Goal: Task Accomplishment & Management: Manage account settings

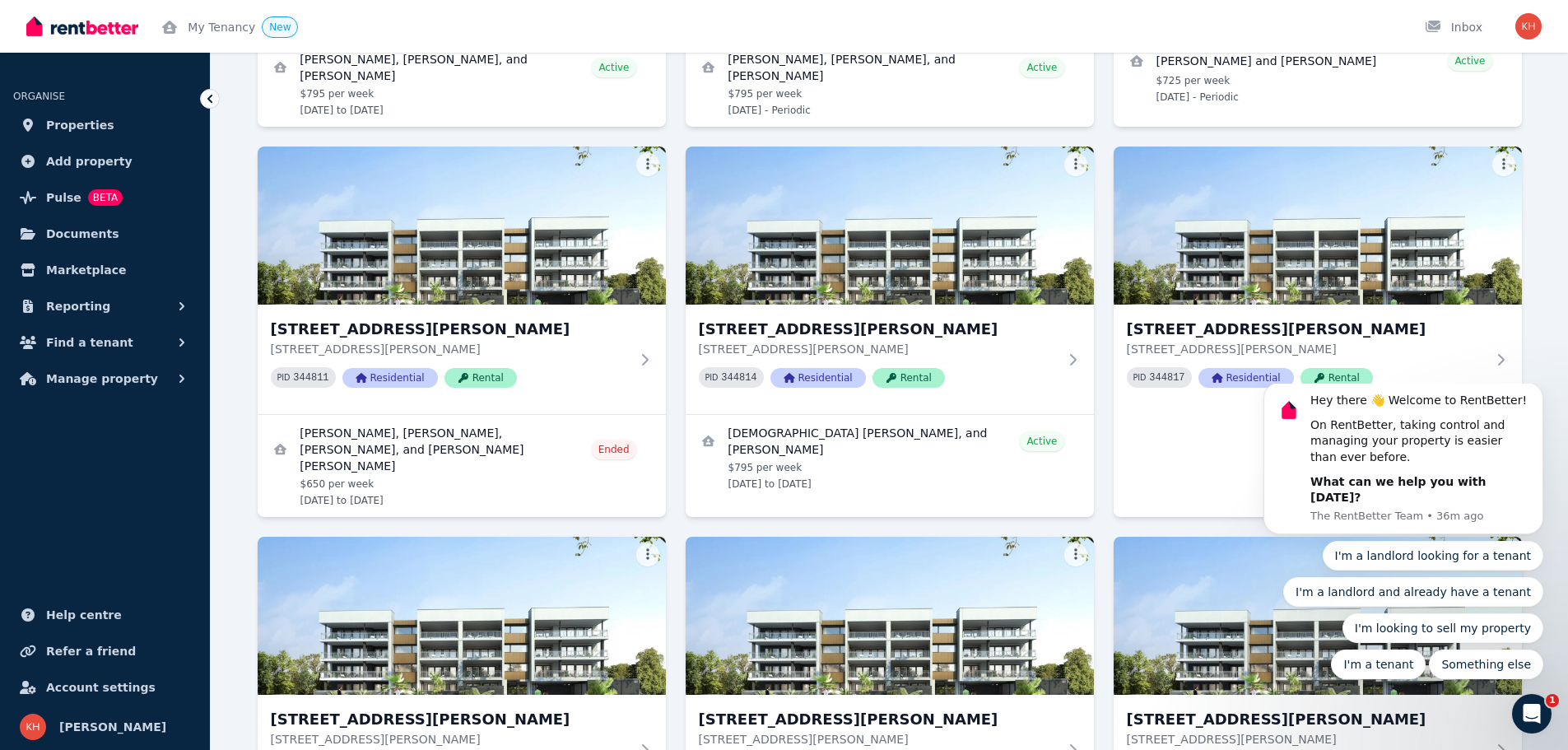
scroll to position [1537, 0]
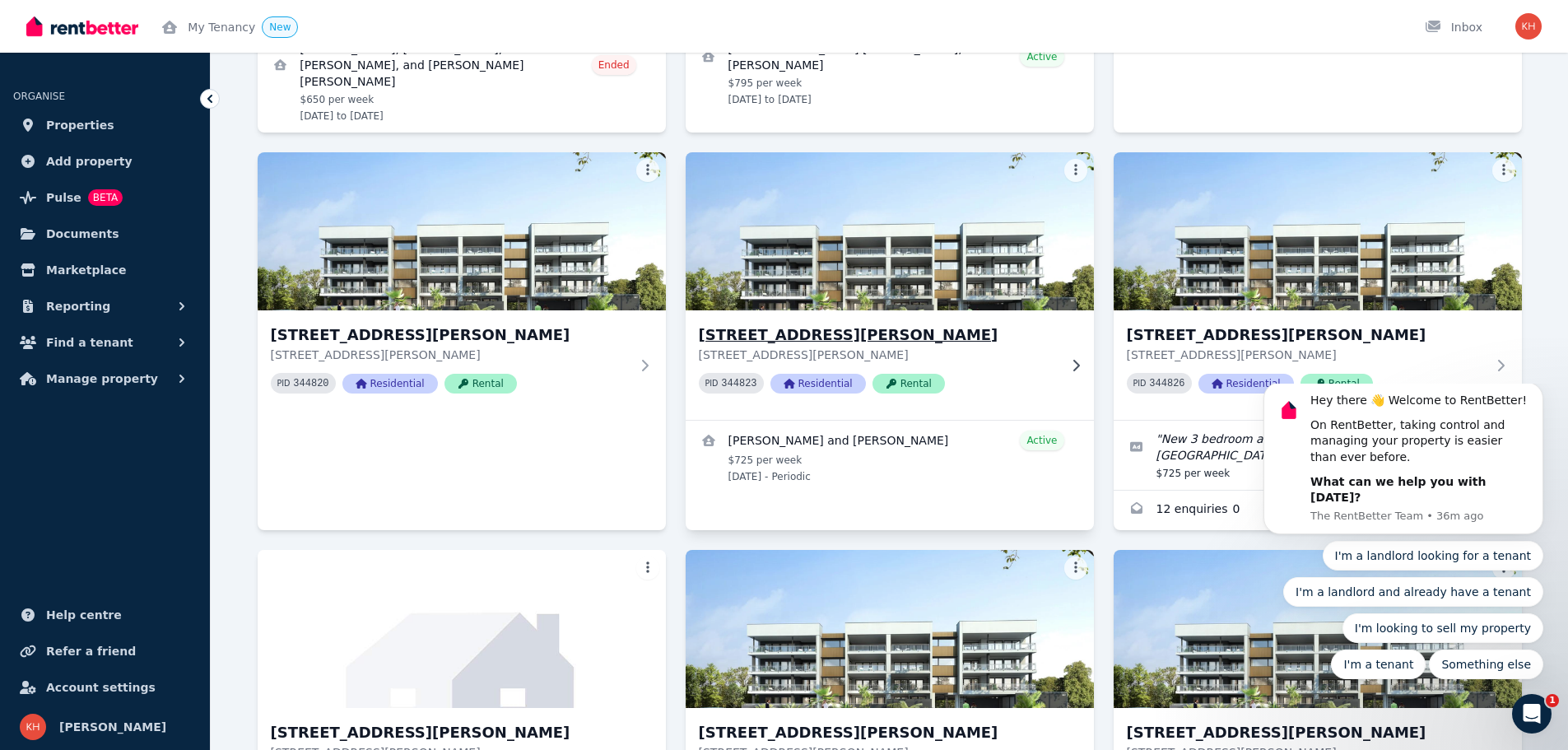
click at [839, 324] on h3 "[STREET_ADDRESS][PERSON_NAME]" at bounding box center [878, 335] width 359 height 23
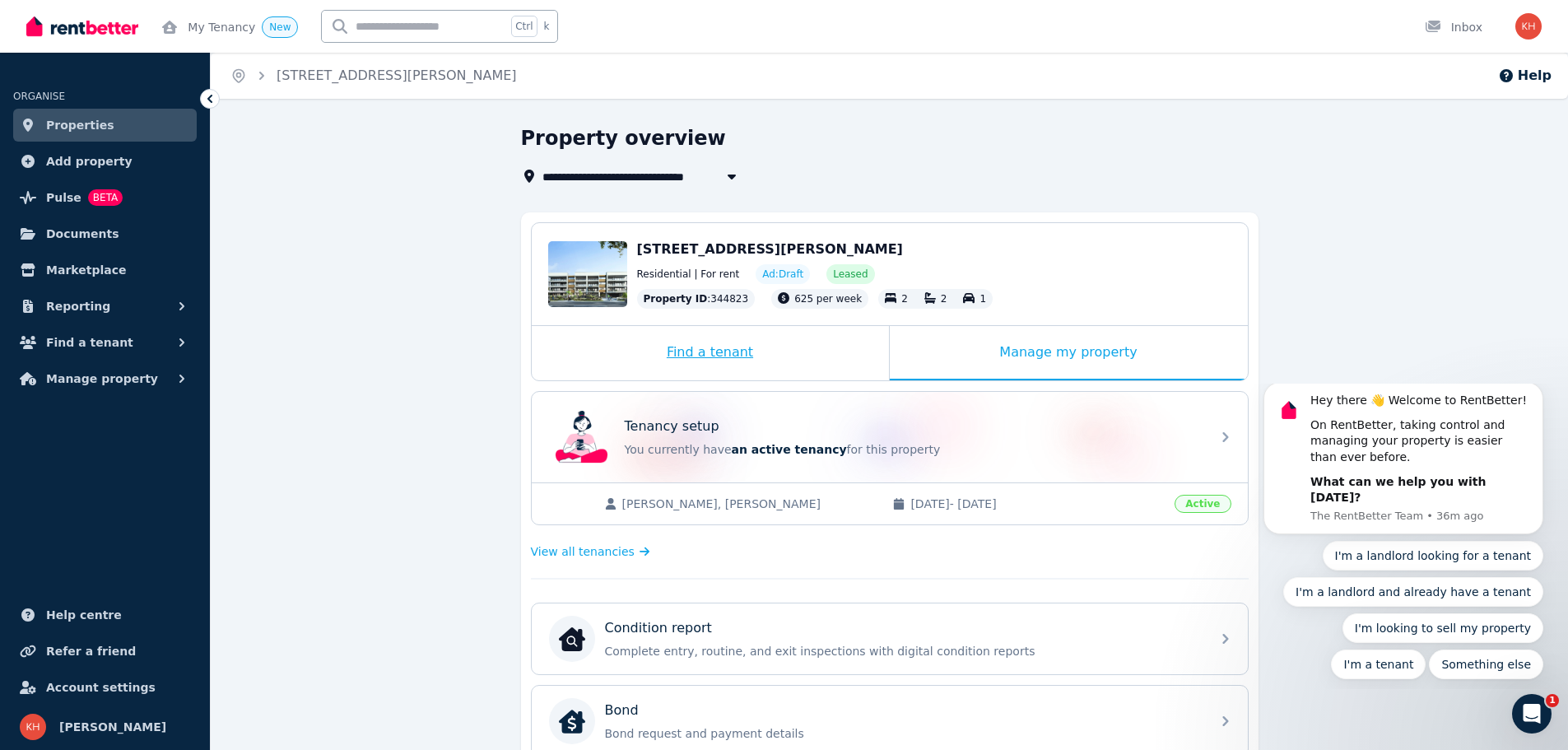
click at [702, 350] on div "Find a tenant" at bounding box center [711, 352] width 357 height 54
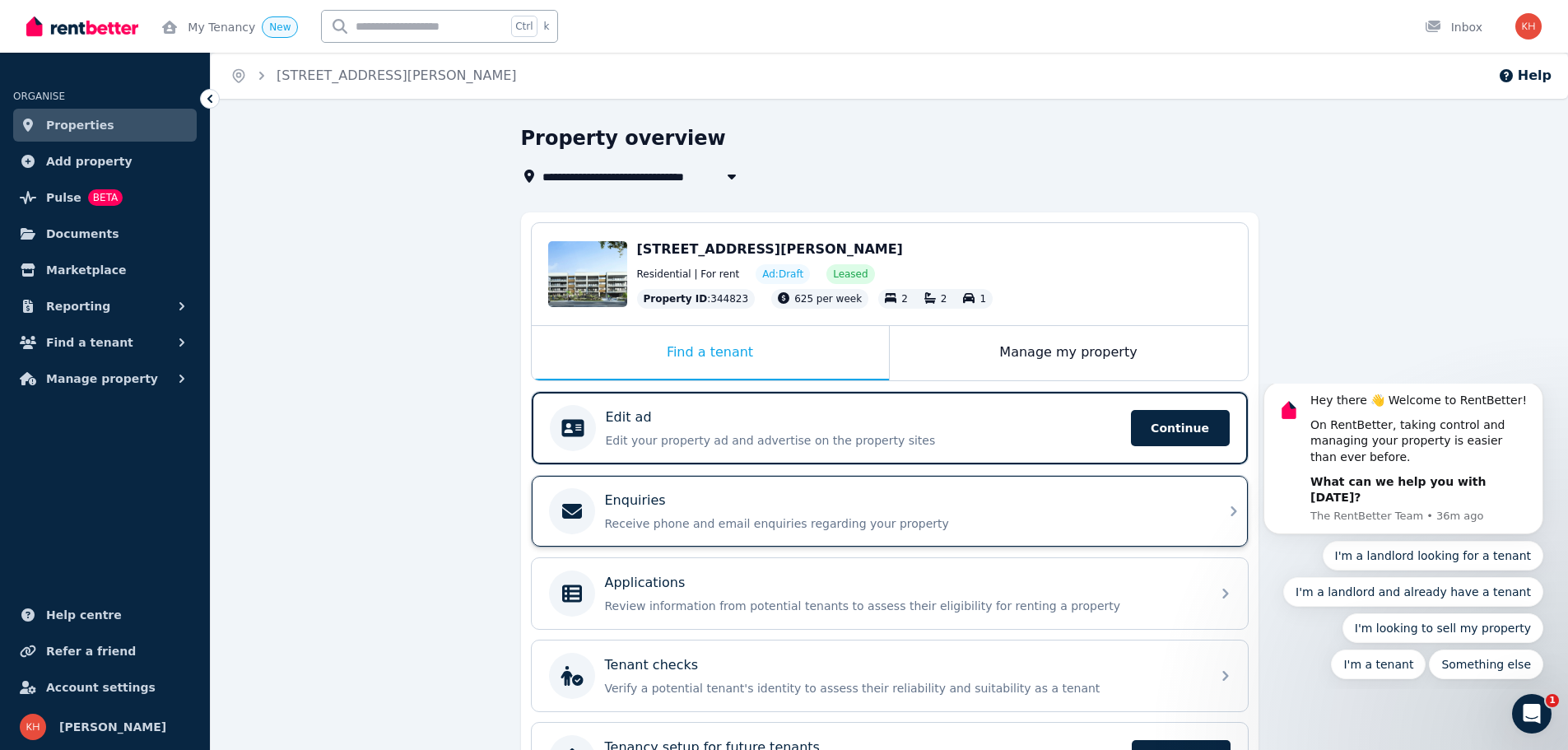
click at [778, 484] on div "Enquiries Receive phone and email enquiries regarding your property" at bounding box center [890, 511] width 717 height 70
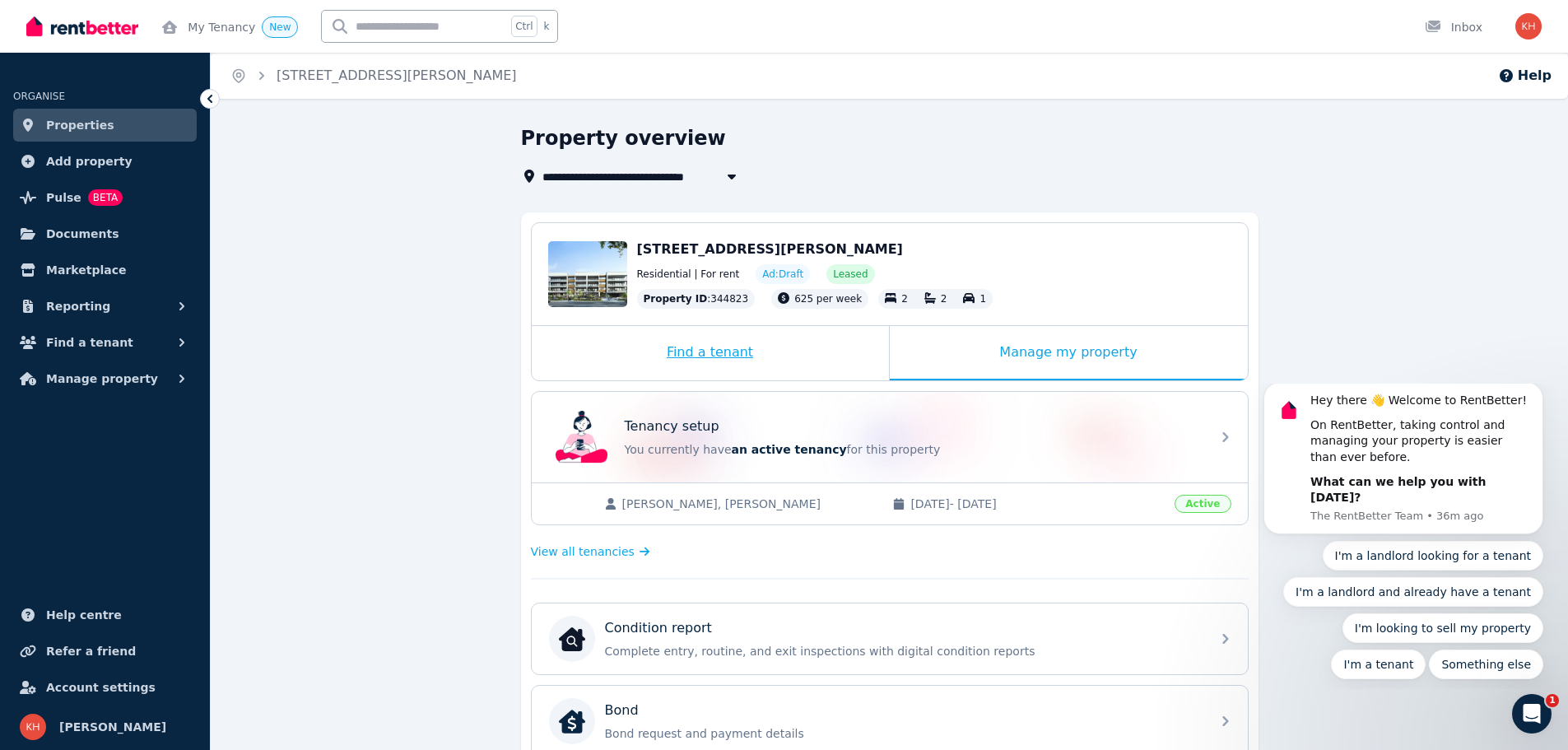
click at [716, 354] on div "Find a tenant" at bounding box center [711, 352] width 357 height 54
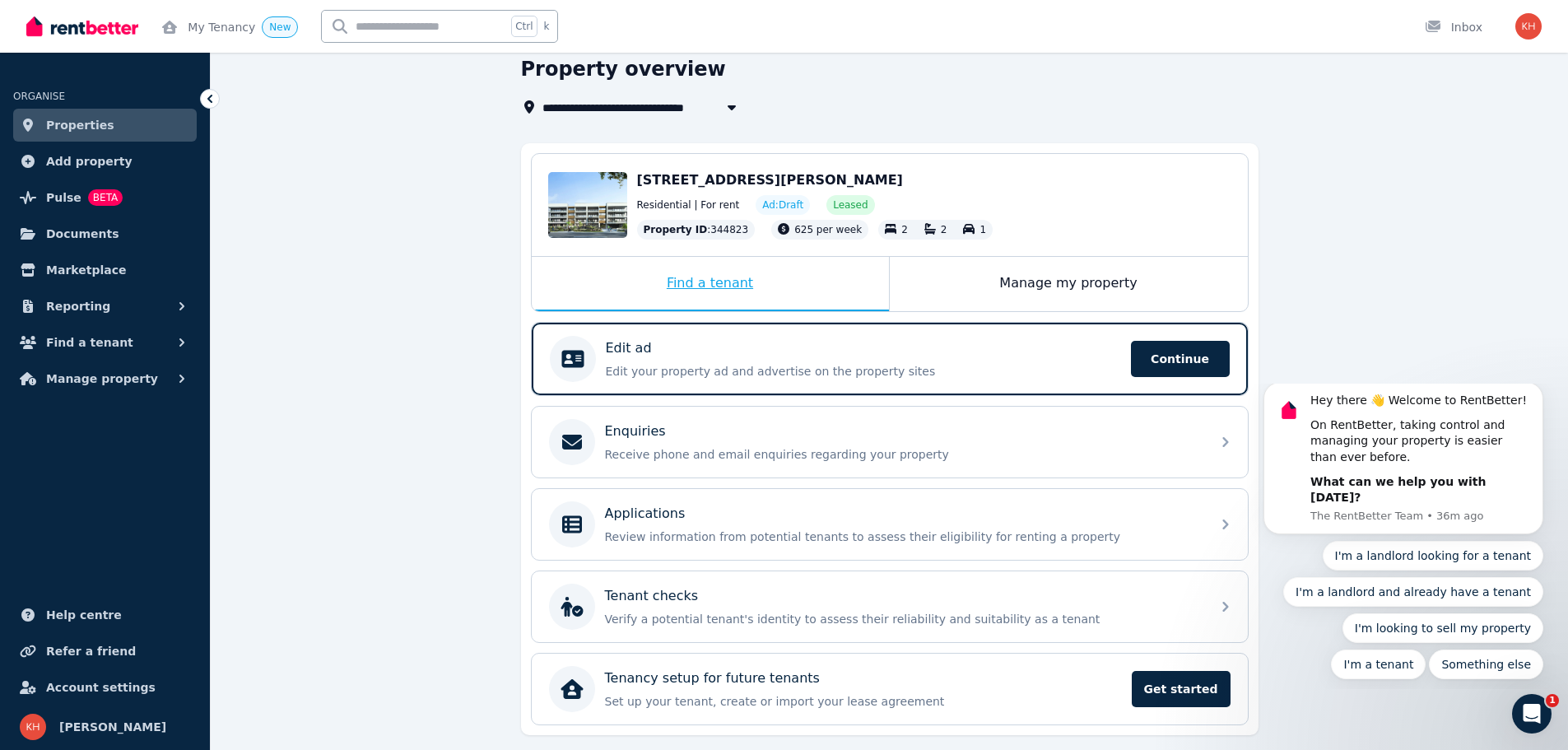
scroll to position [117, 0]
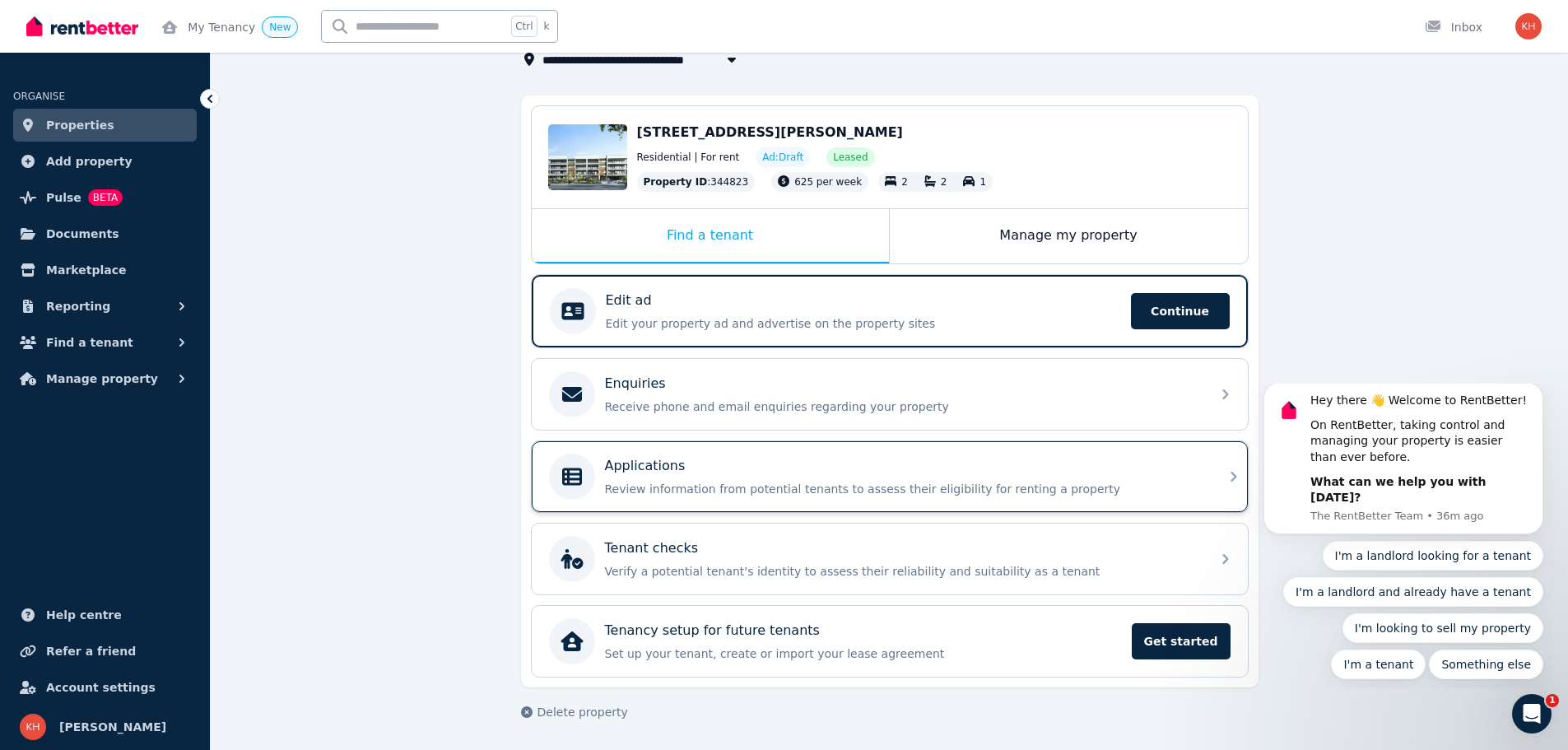
click at [746, 485] on p "Review information from potential tenants to assess their eligibility for renti…" at bounding box center [903, 489] width 596 height 16
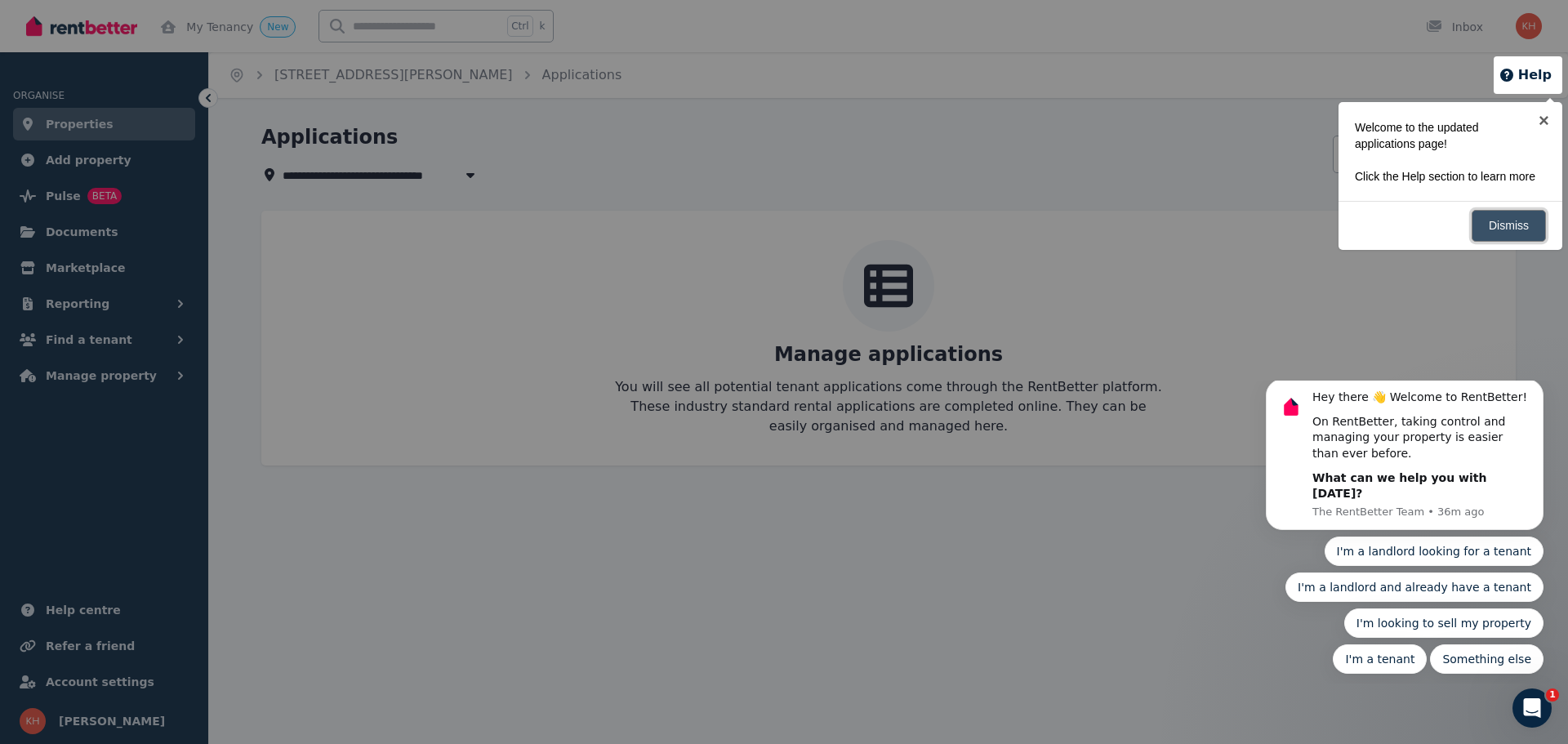
click at [1142, 216] on link "Dismiss" at bounding box center [1507, 225] width 74 height 32
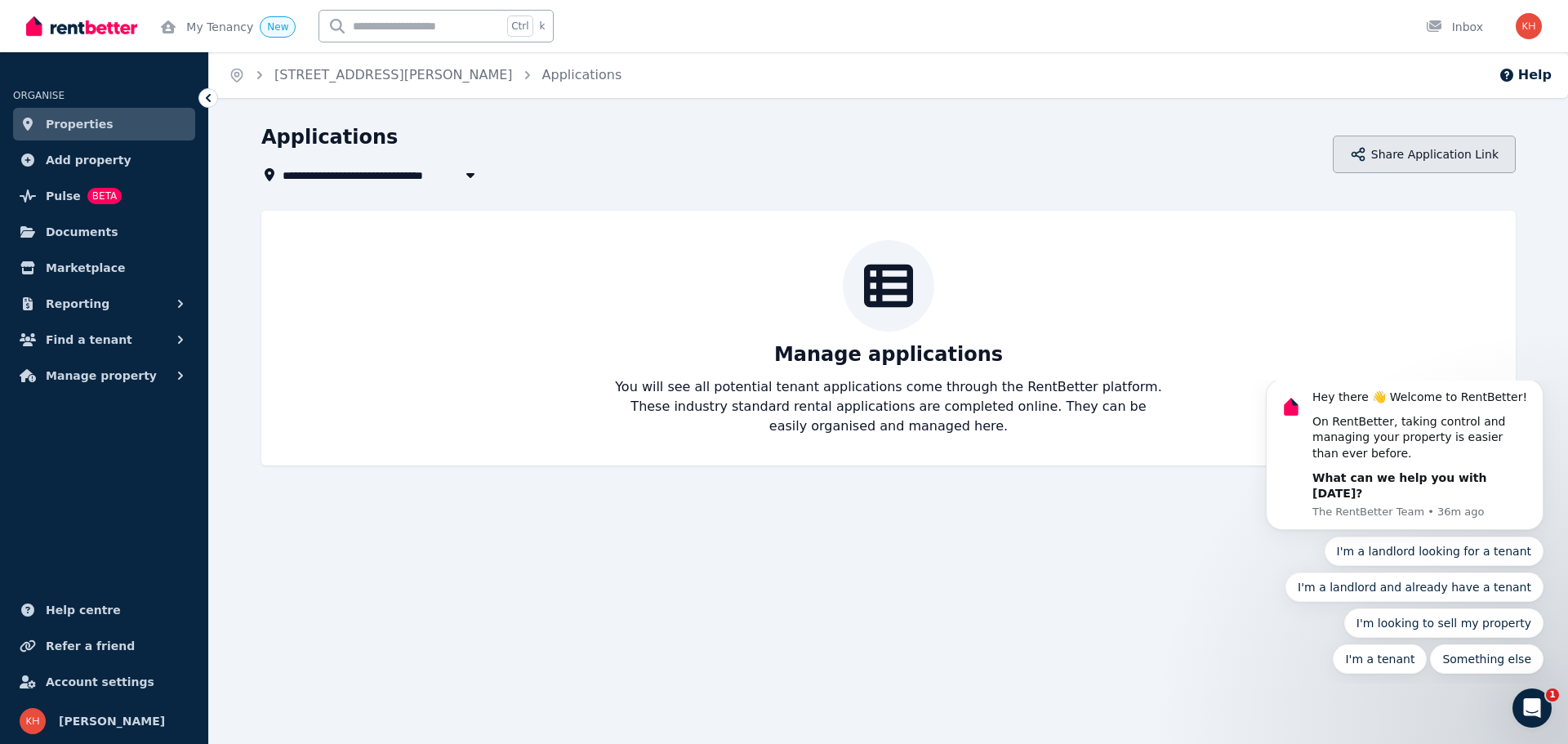
click at [1142, 161] on button "Share Application Link" at bounding box center [1424, 154] width 183 height 37
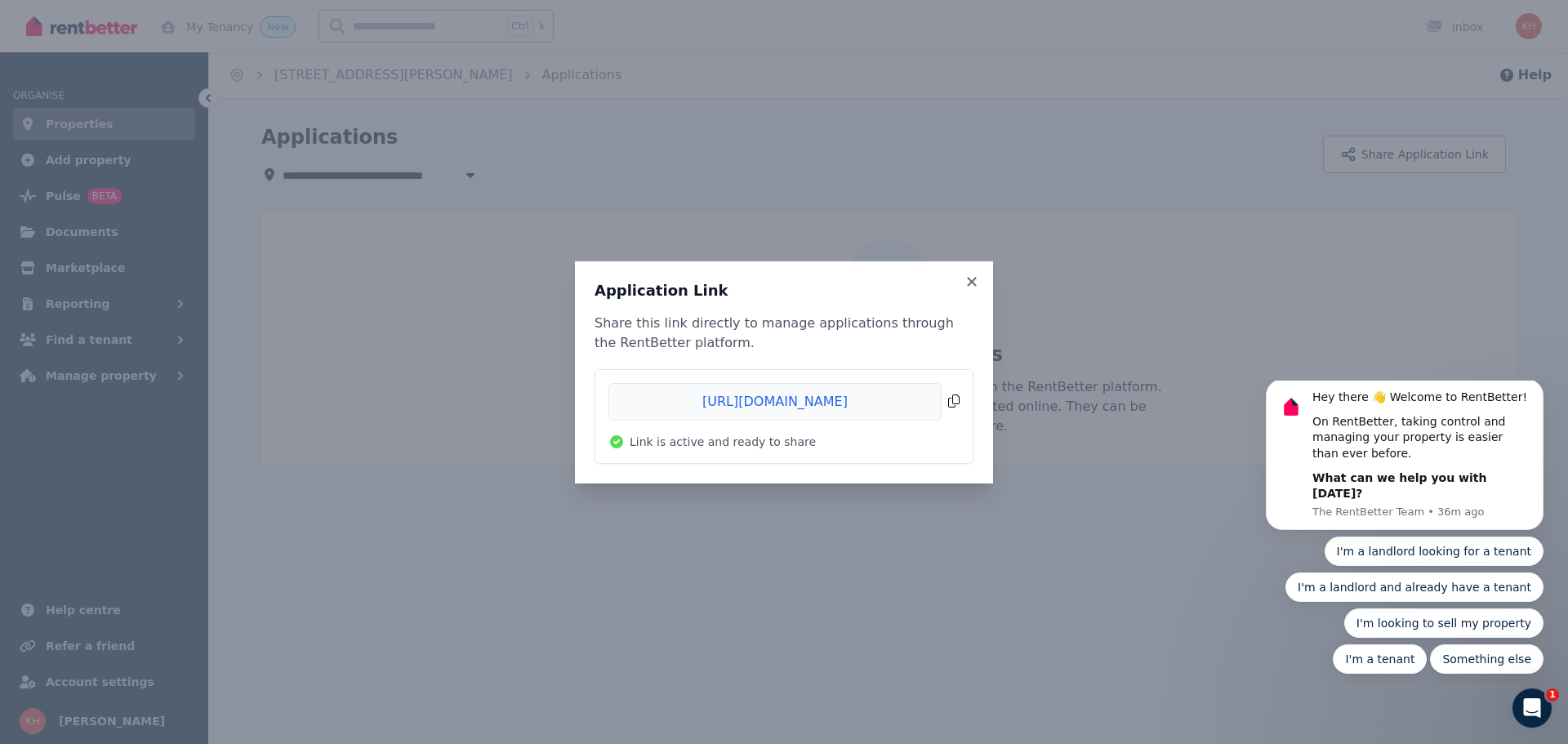
click at [953, 397] on span "Copied!" at bounding box center [784, 401] width 351 height 37
click at [974, 281] on icon at bounding box center [971, 281] width 16 height 14
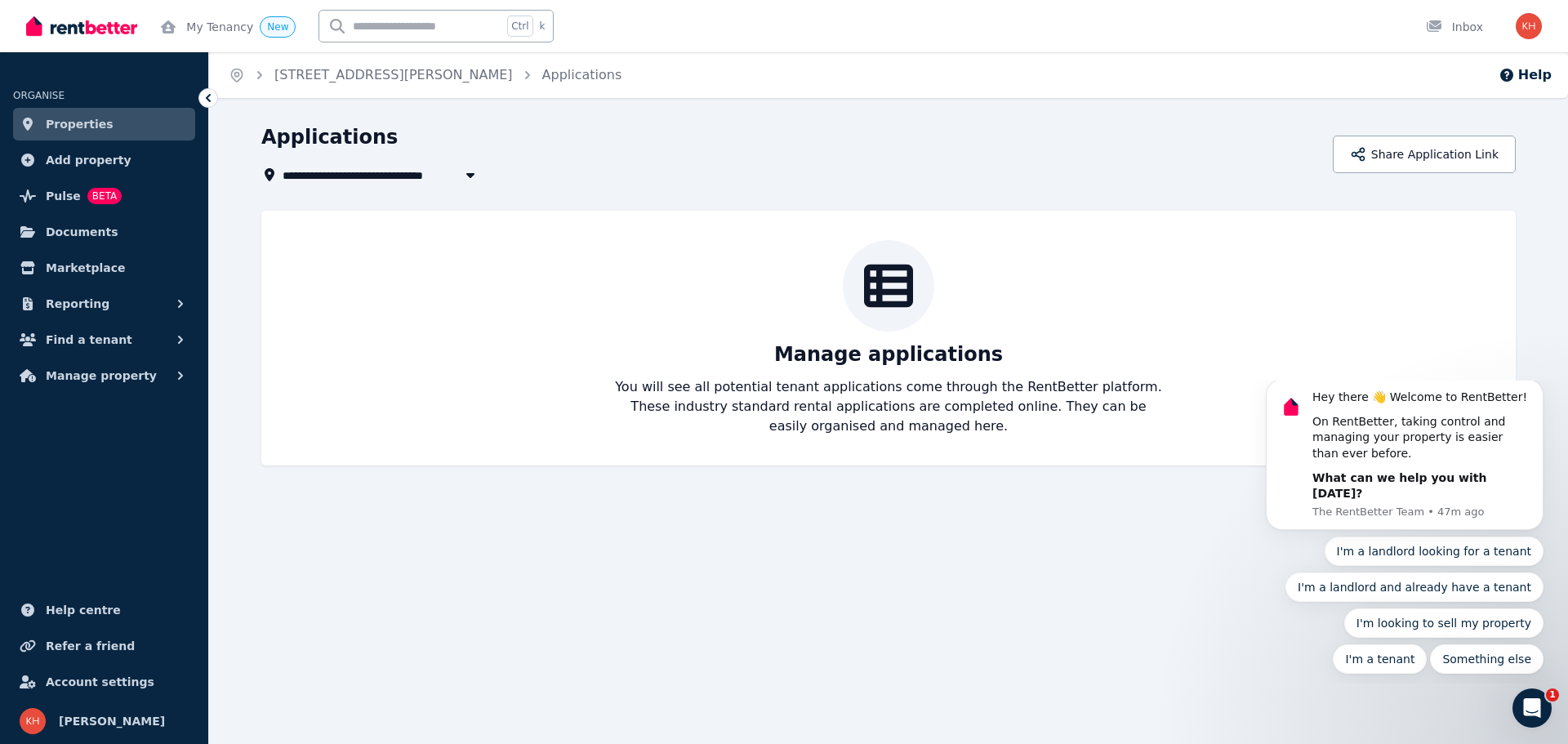
click at [65, 127] on span "Properties" at bounding box center [80, 124] width 68 height 20
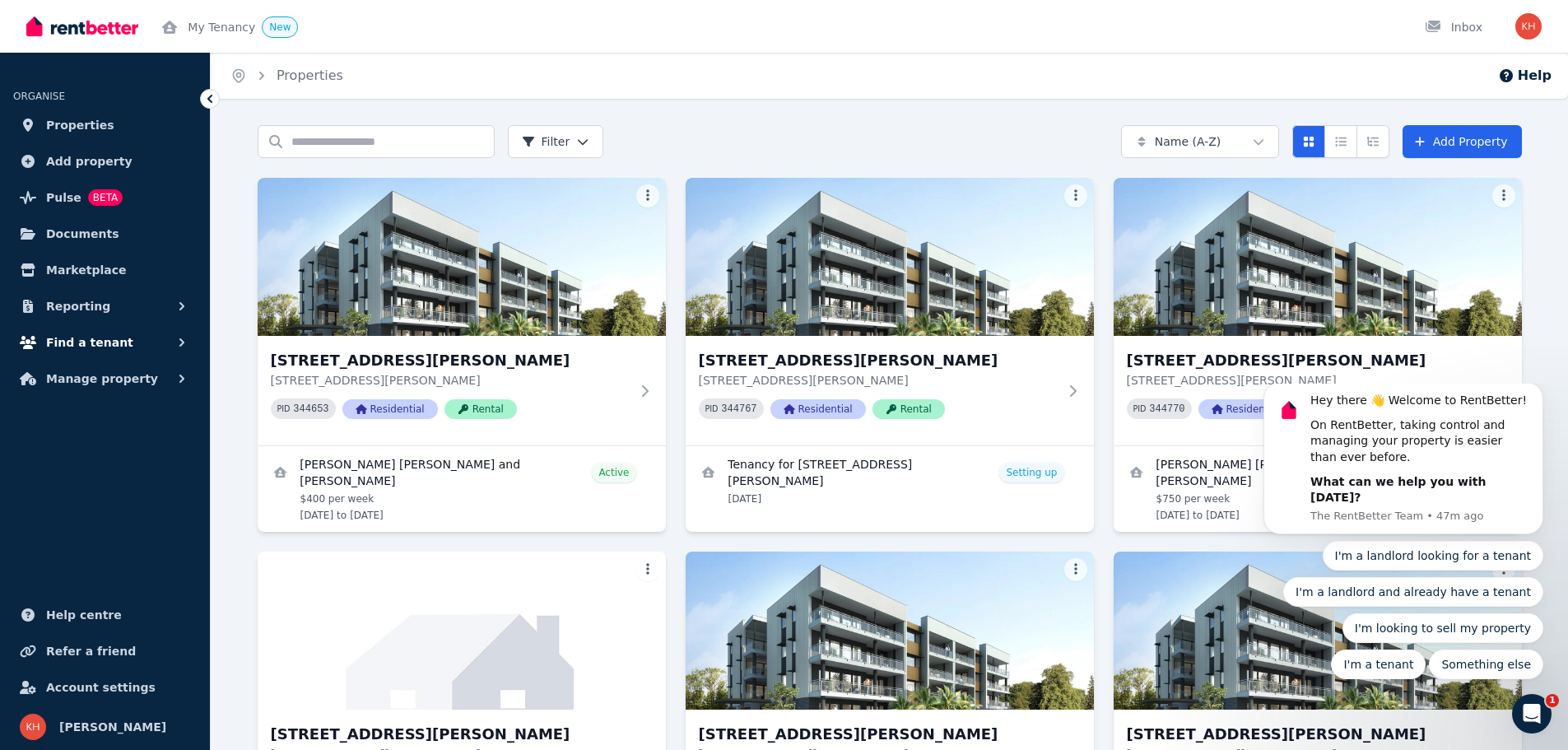
click at [76, 341] on span "Find a tenant" at bounding box center [90, 342] width 88 height 20
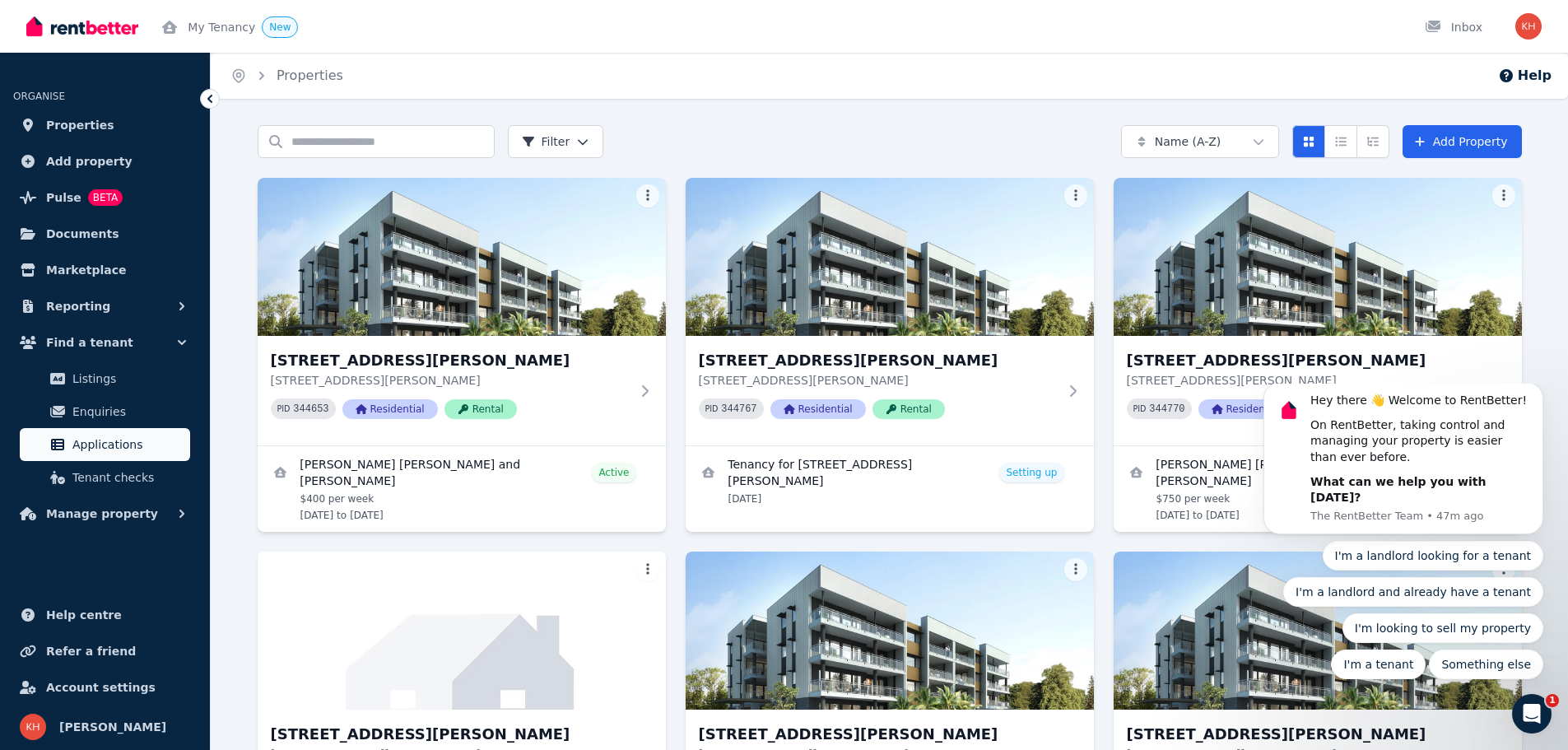
click at [113, 435] on span "Applications" at bounding box center [127, 444] width 111 height 20
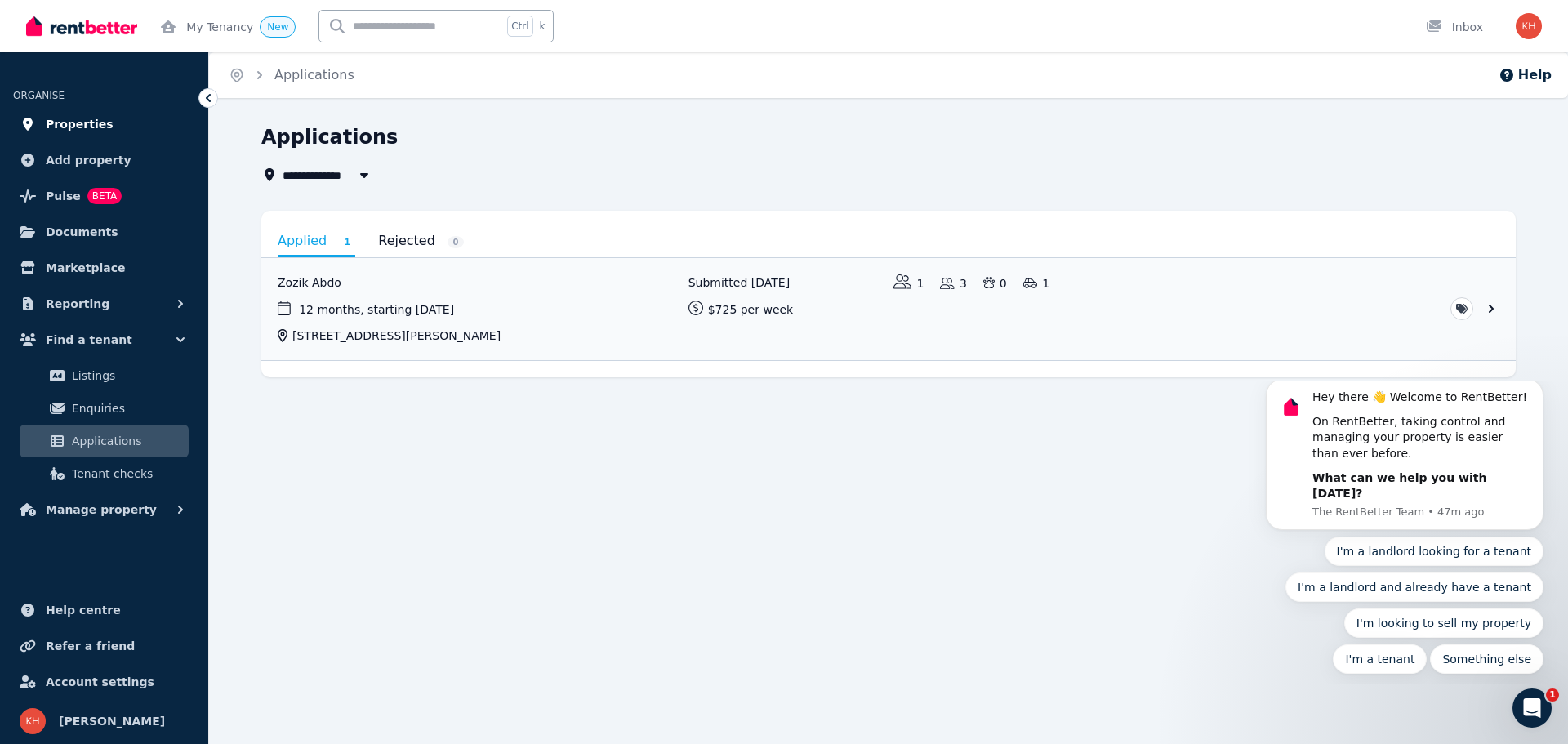
click at [74, 119] on span "Properties" at bounding box center [80, 124] width 68 height 20
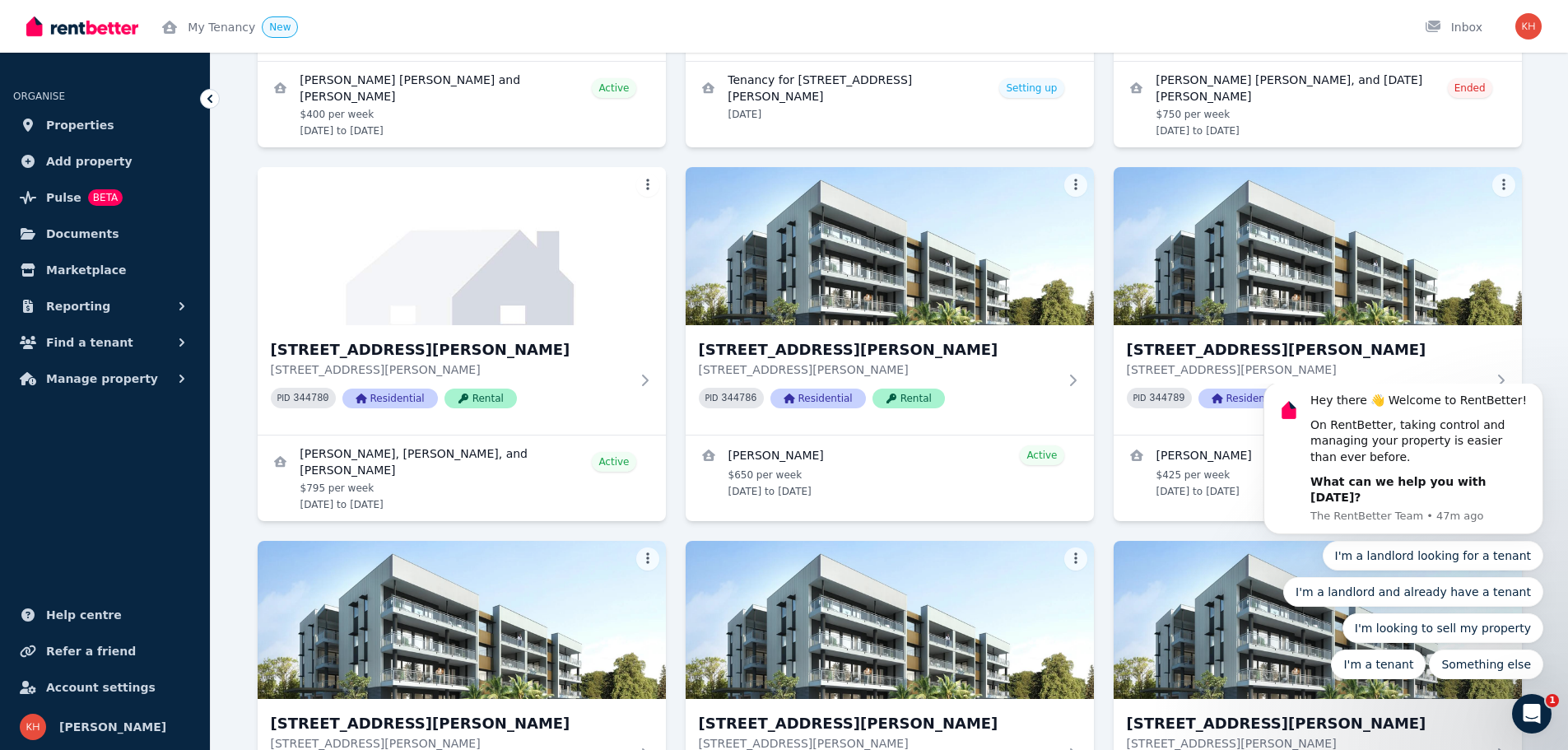
scroll to position [768, 0]
